Goal: Navigation & Orientation: Find specific page/section

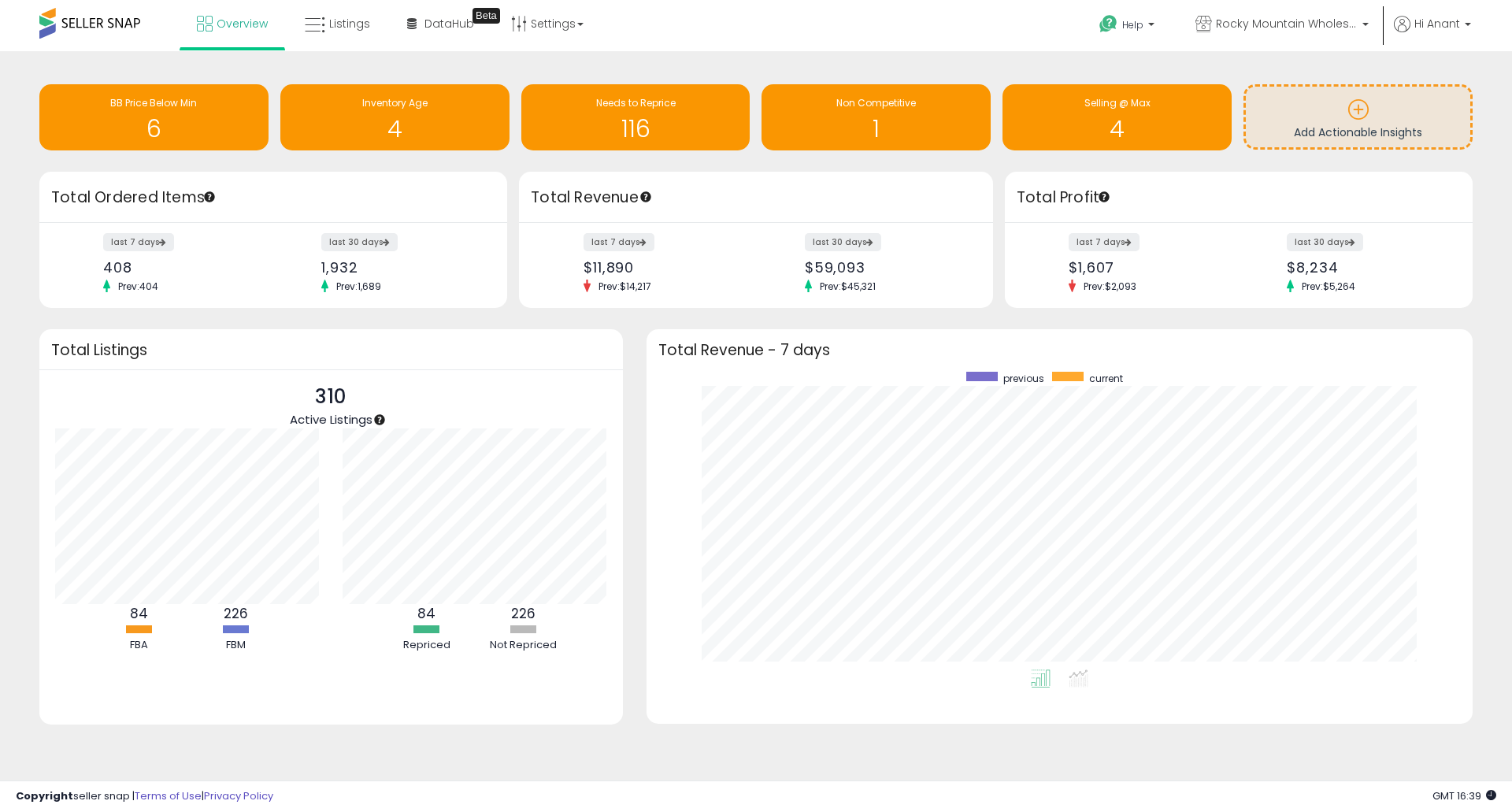
scroll to position [298, 794]
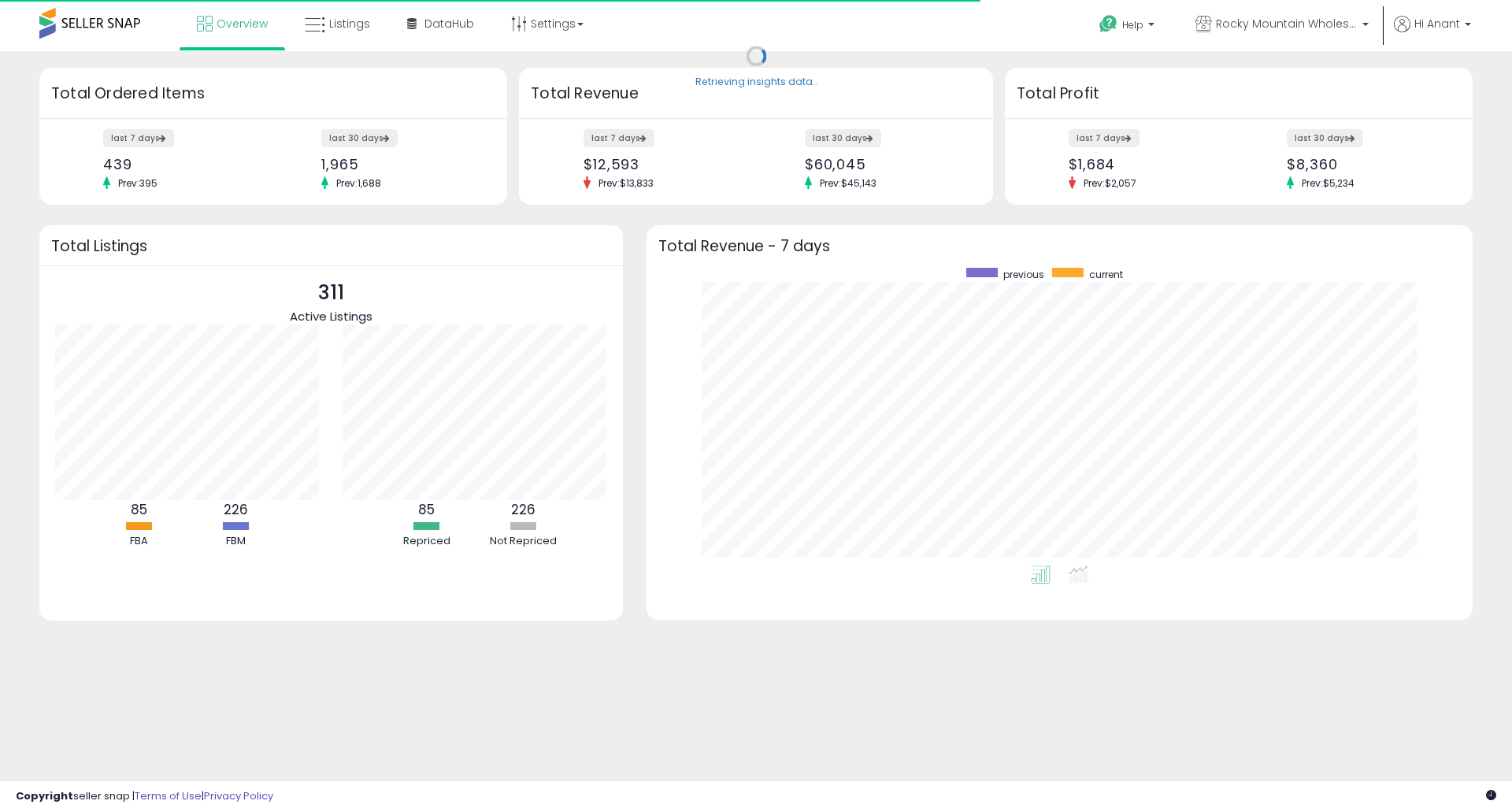
scroll to position [298, 794]
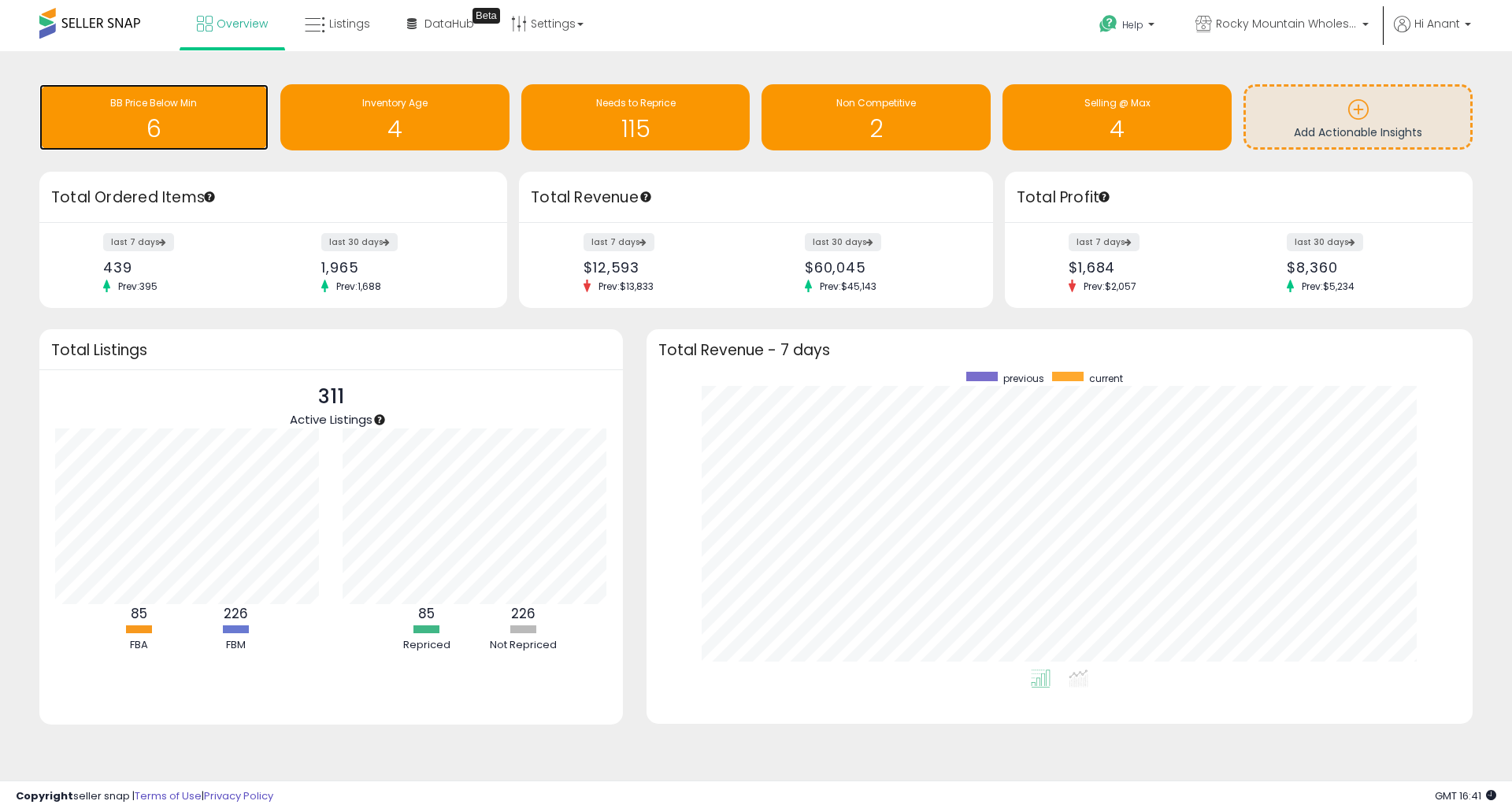
click at [170, 126] on h1 "6" at bounding box center [154, 128] width 213 height 26
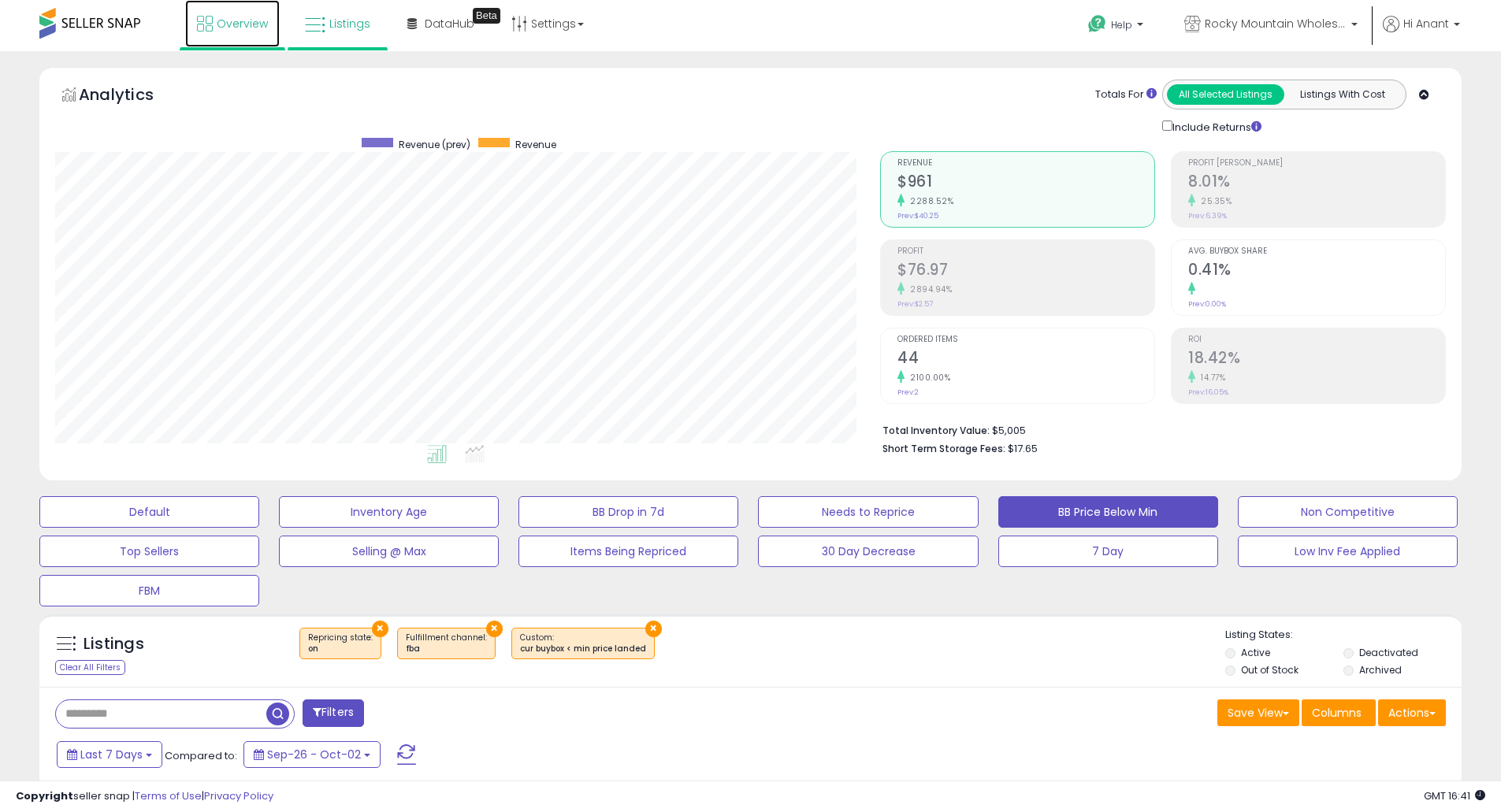
click at [243, 45] on link "Overview" at bounding box center [232, 23] width 94 height 47
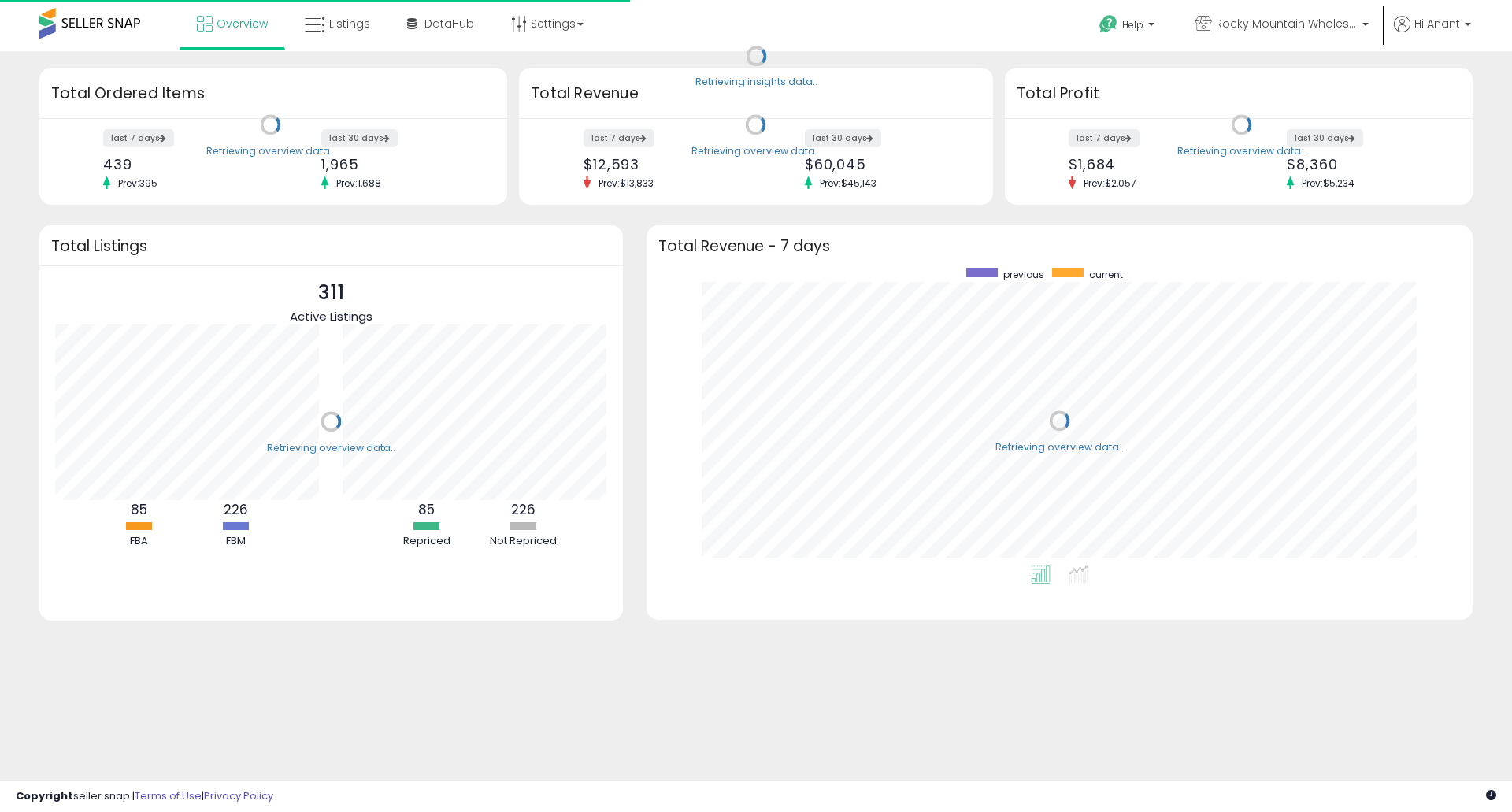
scroll to position [298, 794]
